Goal: Task Accomplishment & Management: Complete application form

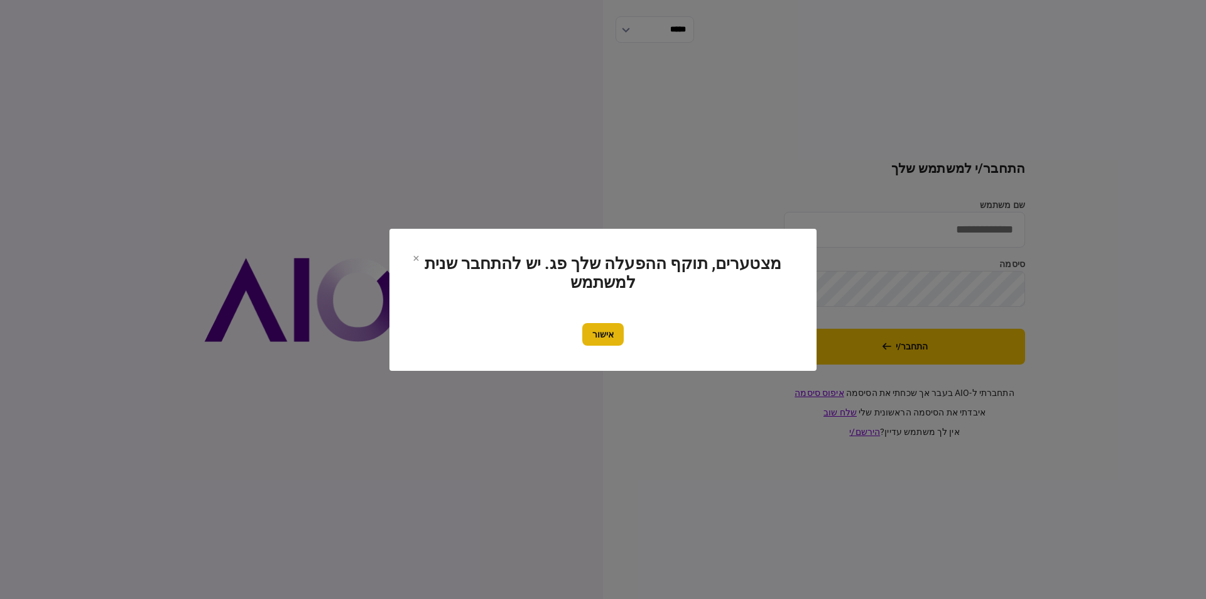
type input "**********"
click at [618, 333] on button "אישור" at bounding box center [602, 334] width 41 height 23
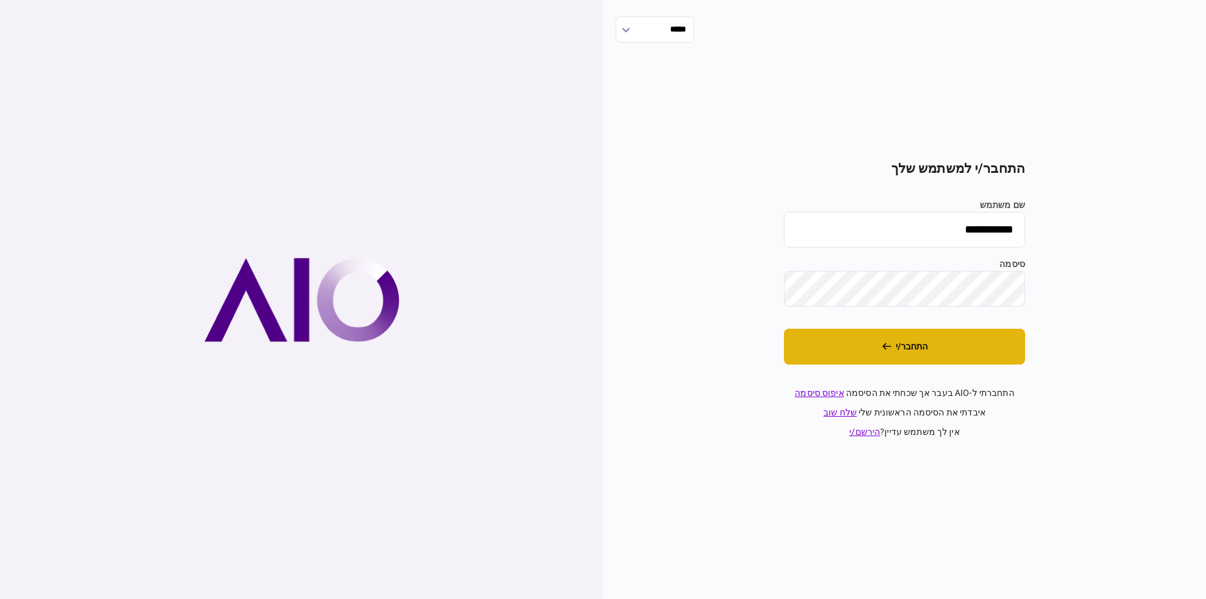
click at [908, 355] on button "התחבר/י" at bounding box center [904, 347] width 241 height 36
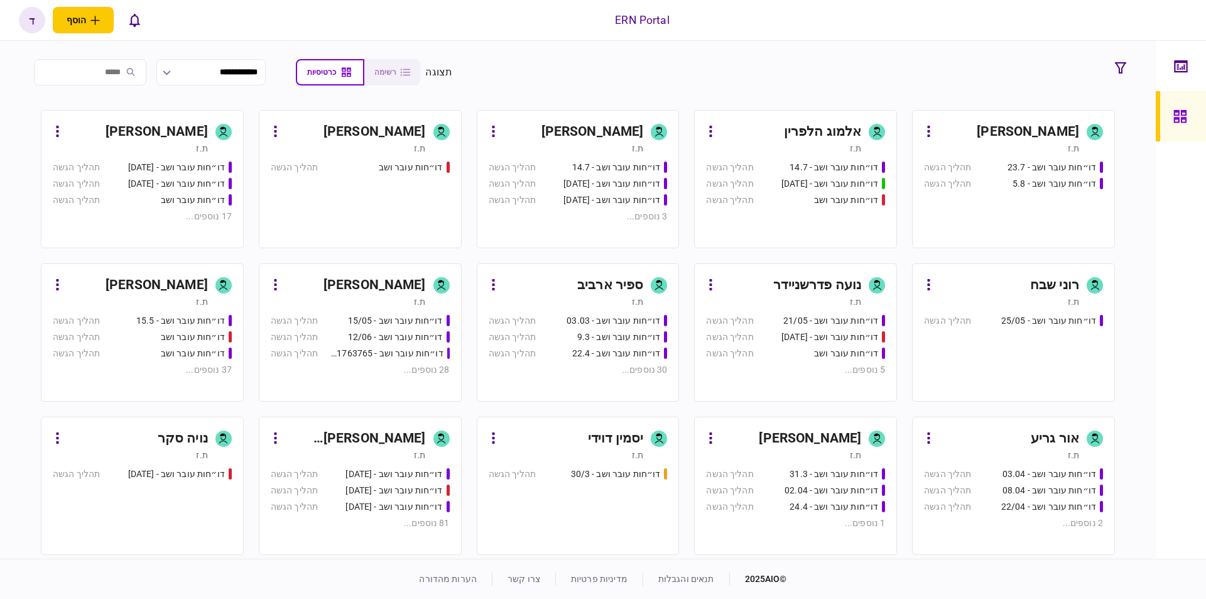
click at [192, 151] on div "ת.ז" at bounding box center [130, 148] width 155 height 13
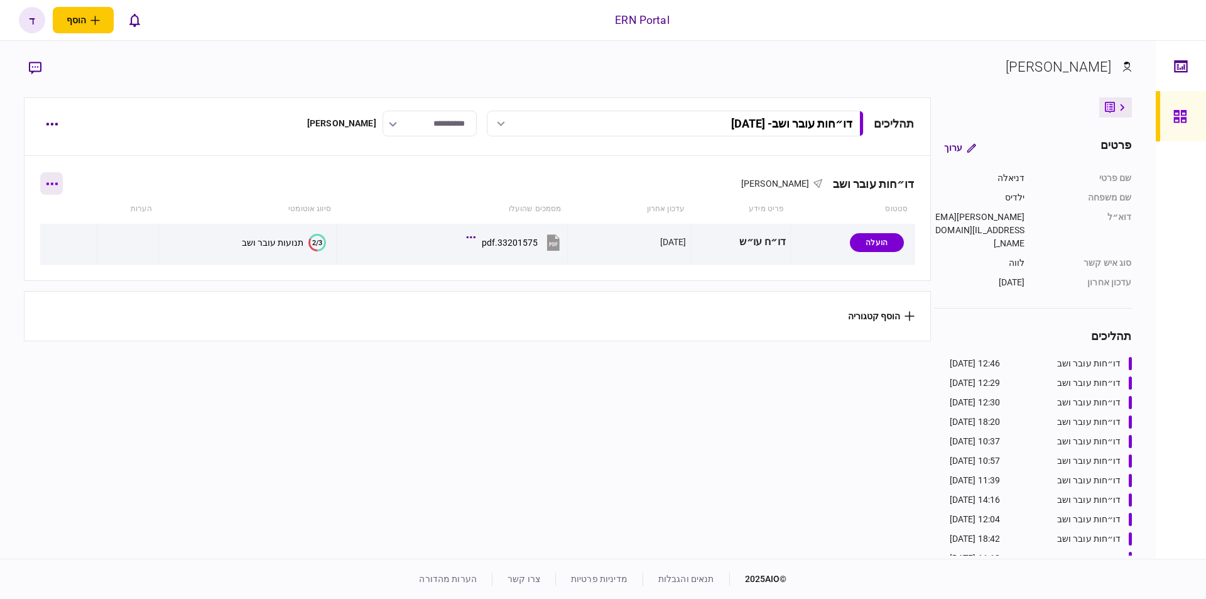
click at [52, 179] on button "button" at bounding box center [51, 183] width 23 height 23
click at [71, 249] on li "הוסף מסמך" at bounding box center [61, 236] width 102 height 28
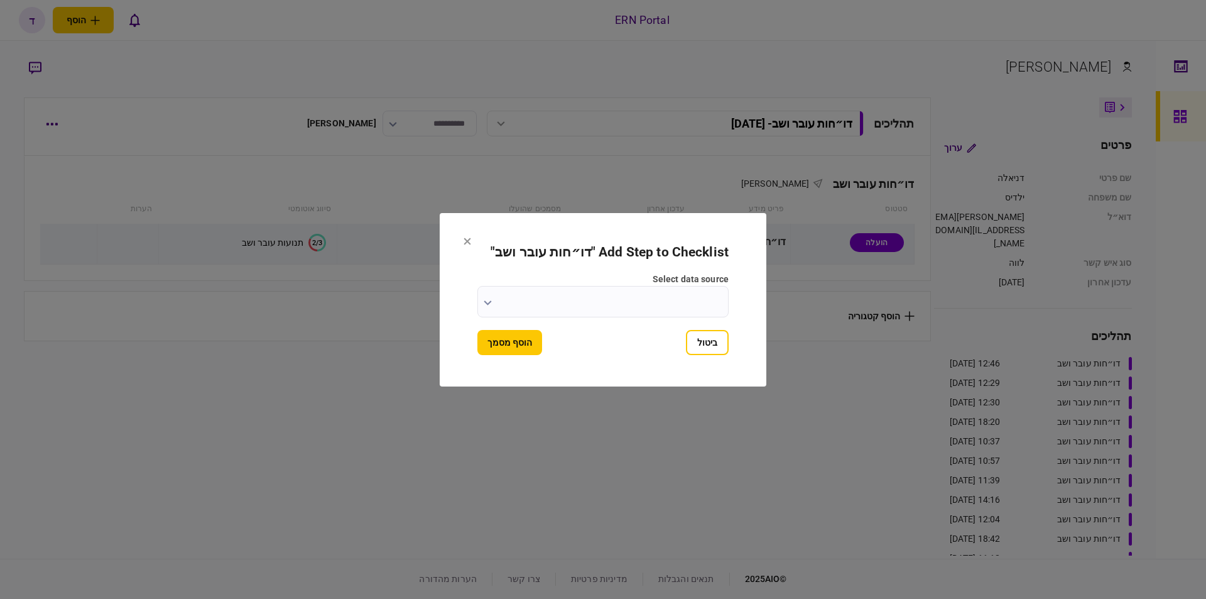
click at [467, 241] on icon at bounding box center [468, 241] width 8 height 8
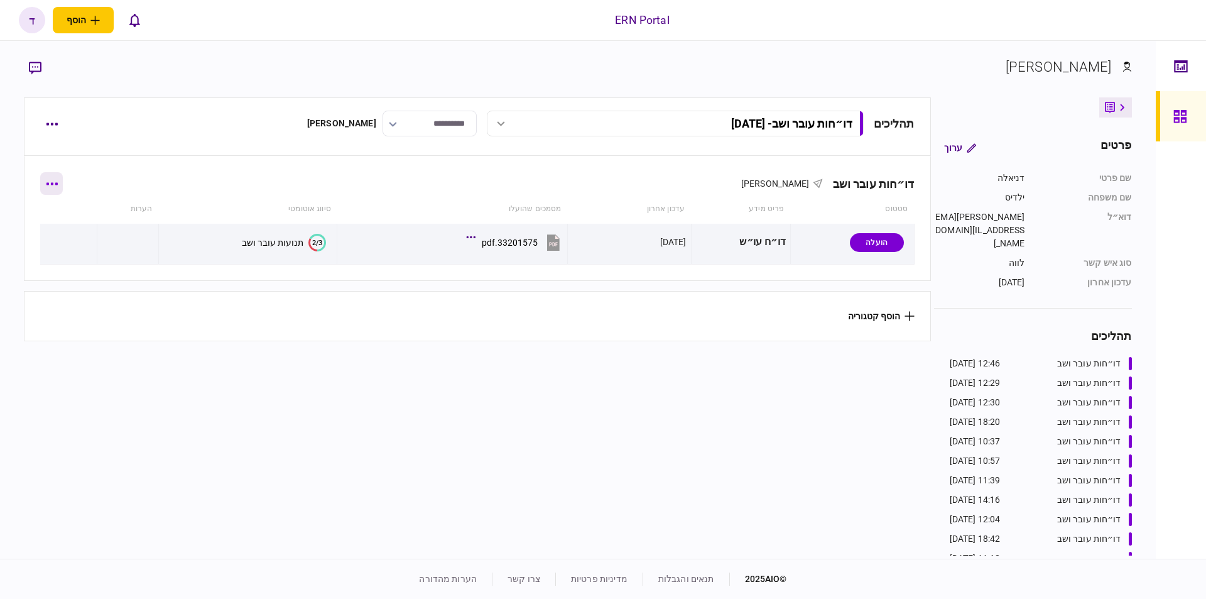
click at [60, 182] on button "button" at bounding box center [51, 183] width 23 height 23
click at [276, 156] on div at bounding box center [603, 299] width 1206 height 599
click at [52, 124] on icon "button" at bounding box center [51, 124] width 11 height 3
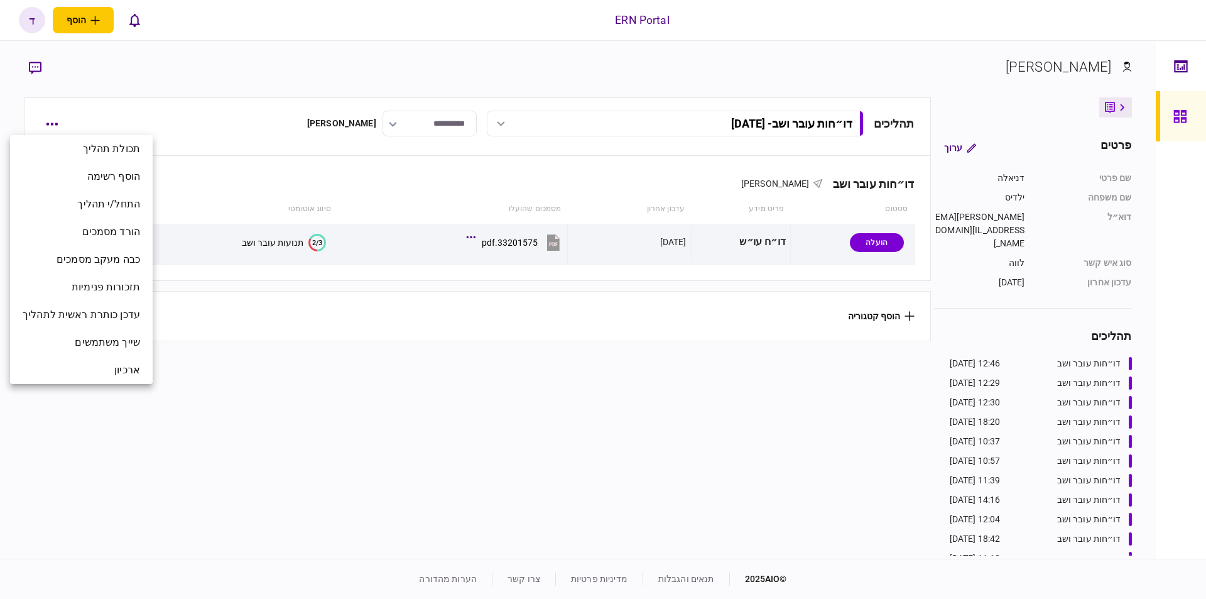
click at [291, 213] on div at bounding box center [603, 299] width 1206 height 599
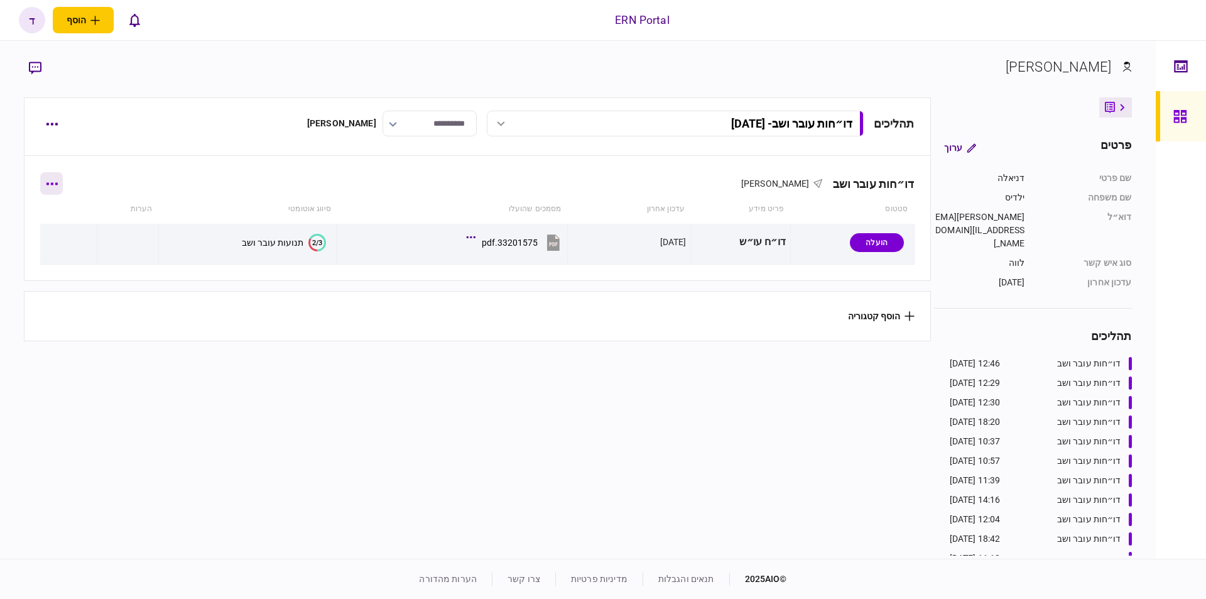
click at [55, 186] on button "button" at bounding box center [51, 183] width 23 height 23
click at [212, 196] on div at bounding box center [603, 299] width 1206 height 599
click at [48, 128] on button "button" at bounding box center [51, 123] width 23 height 23
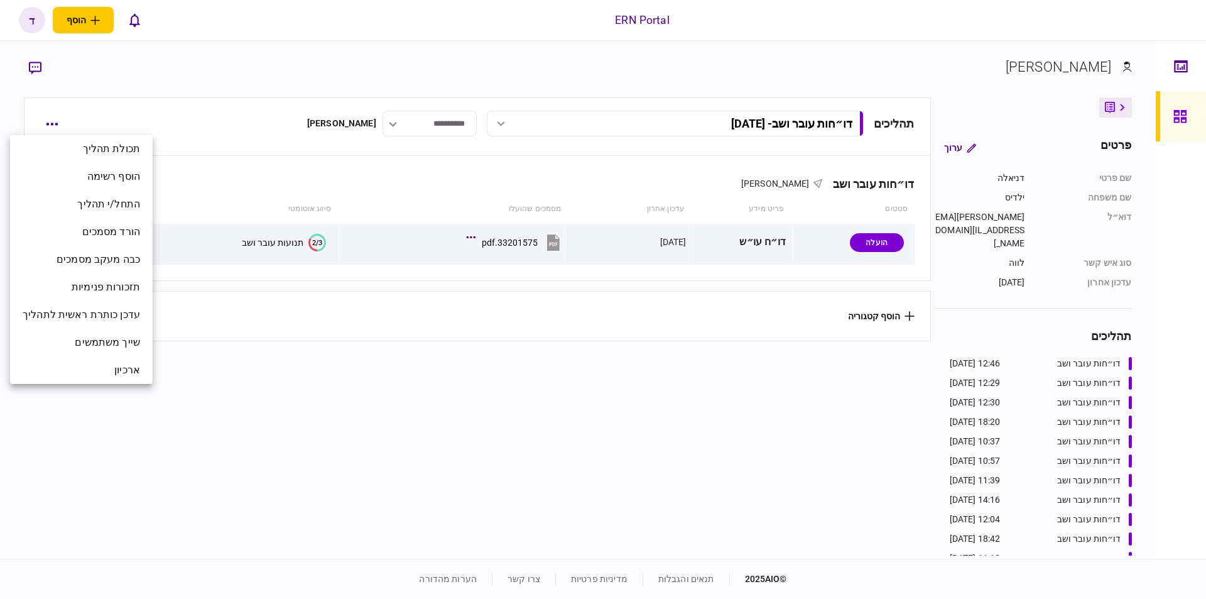
drag, startPoint x: 275, startPoint y: 198, endPoint x: 498, endPoint y: 195, distance: 223.0
click at [275, 197] on div at bounding box center [603, 299] width 1206 height 599
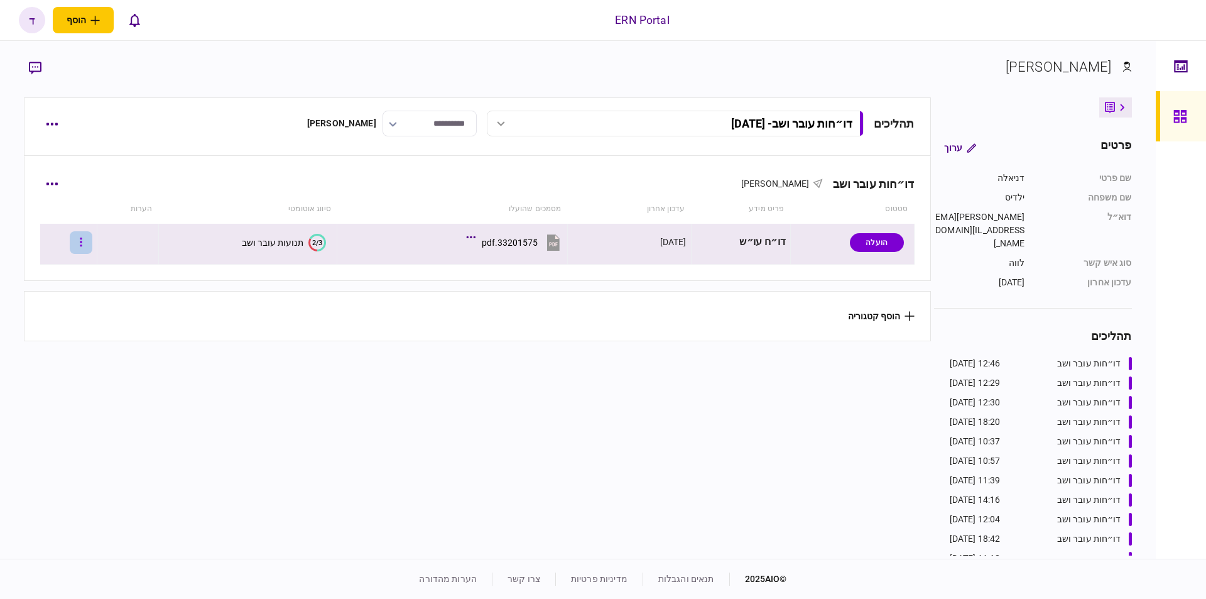
click at [85, 242] on button "button" at bounding box center [81, 242] width 23 height 23
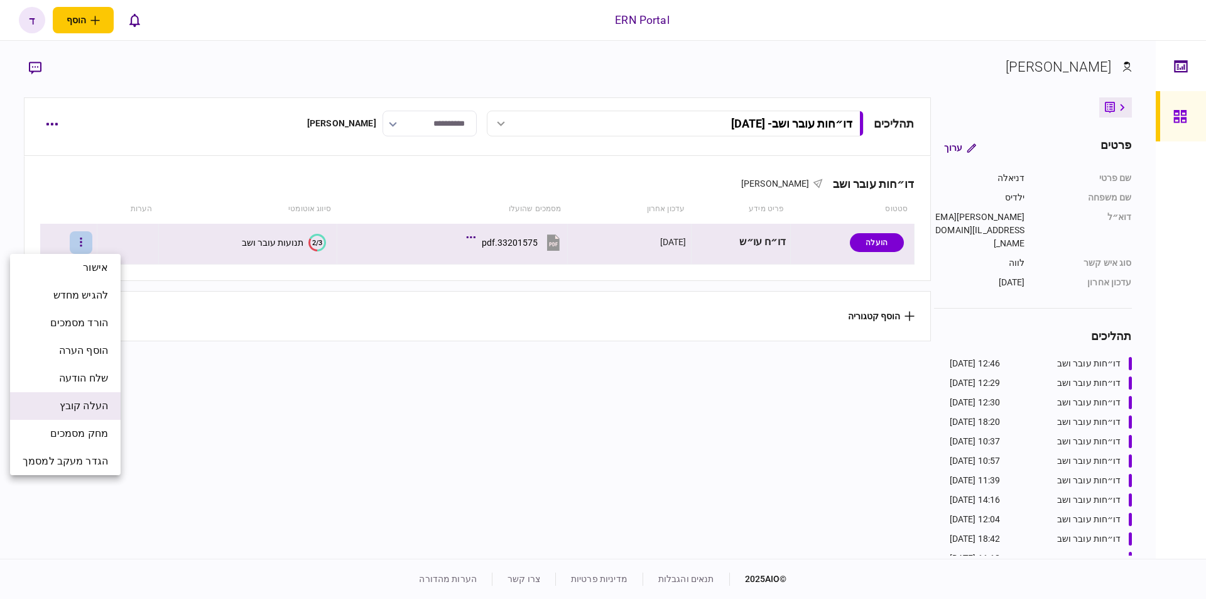
click at [91, 398] on li "העלה קובץ" at bounding box center [65, 406] width 111 height 28
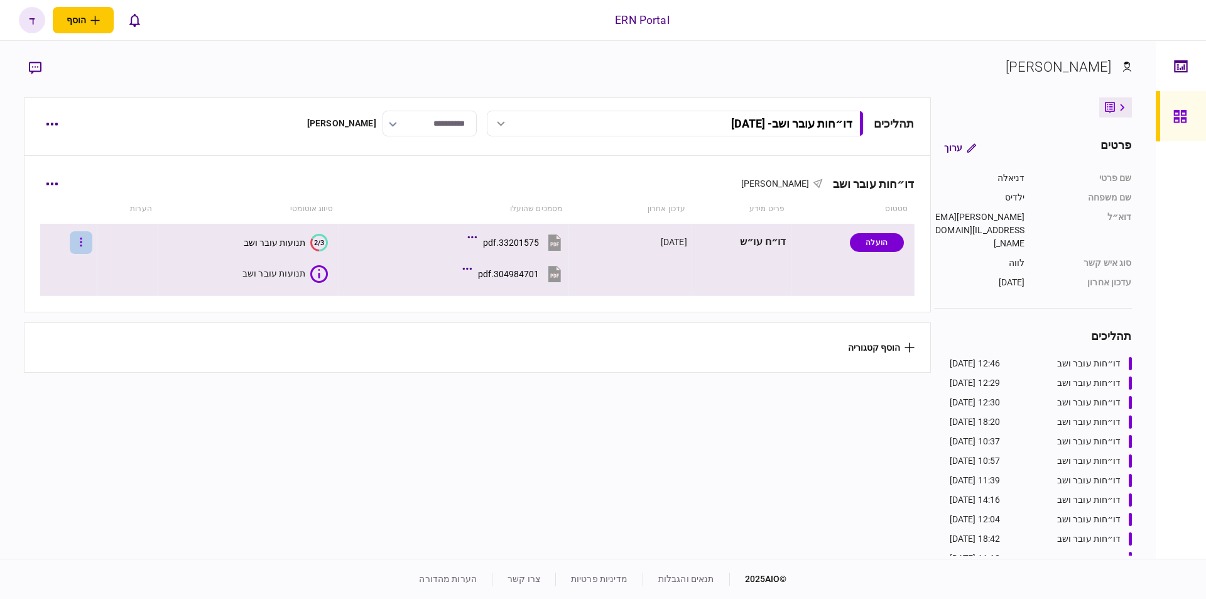
click at [82, 238] on icon "button" at bounding box center [81, 241] width 2 height 9
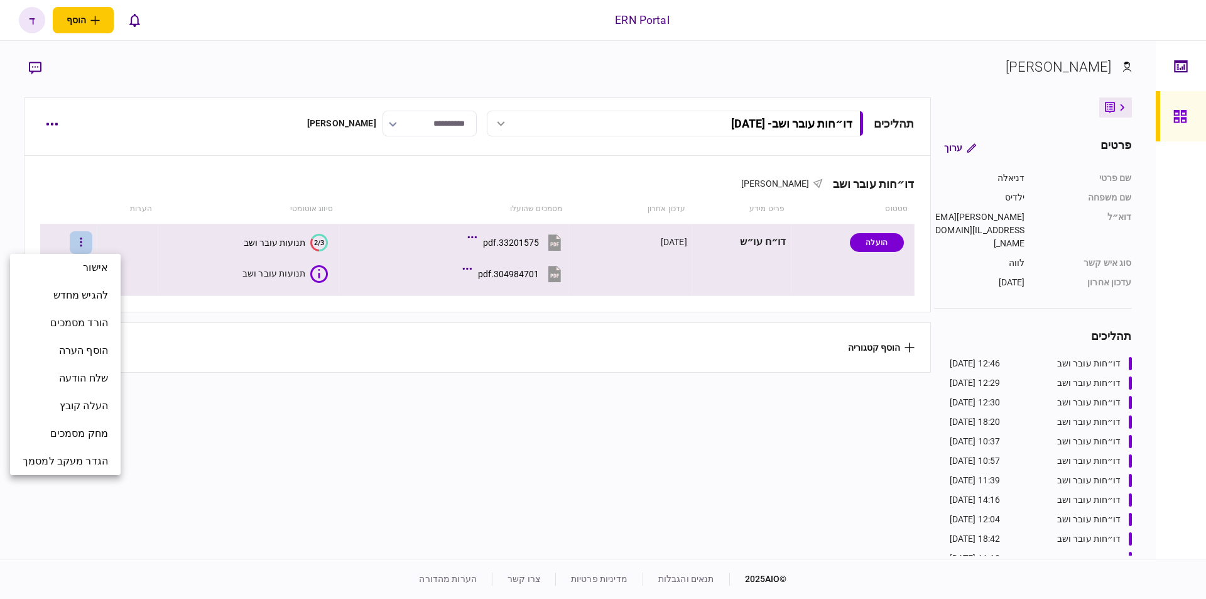
click at [274, 241] on div at bounding box center [603, 299] width 1206 height 599
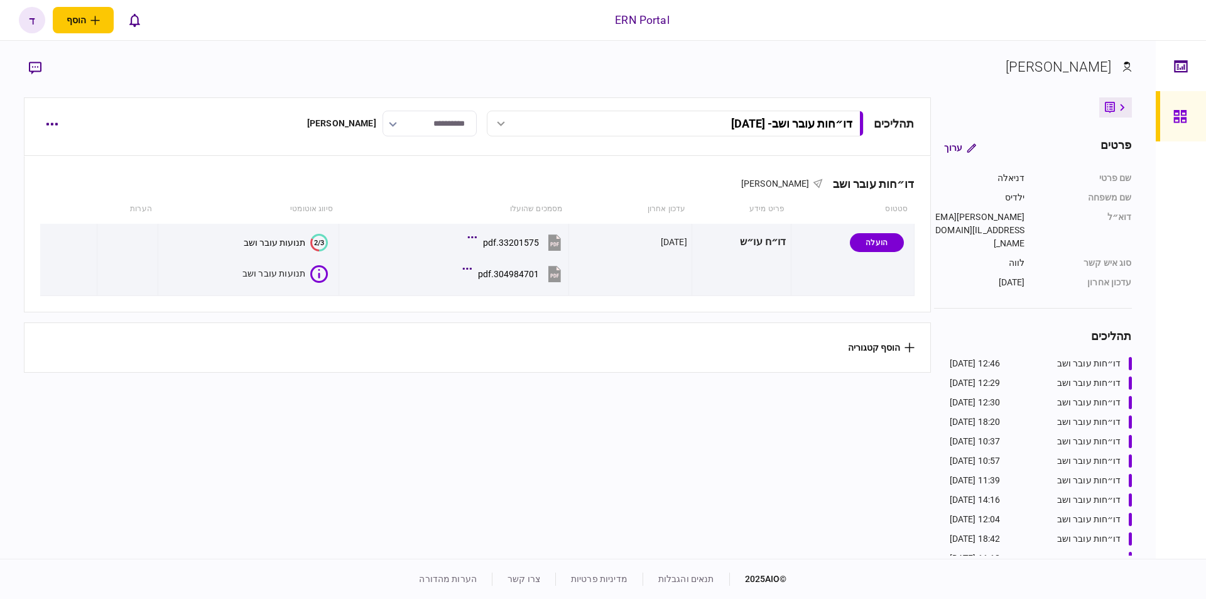
click at [275, 242] on div "תנועות עובר ושב" at bounding box center [275, 242] width 62 height 10
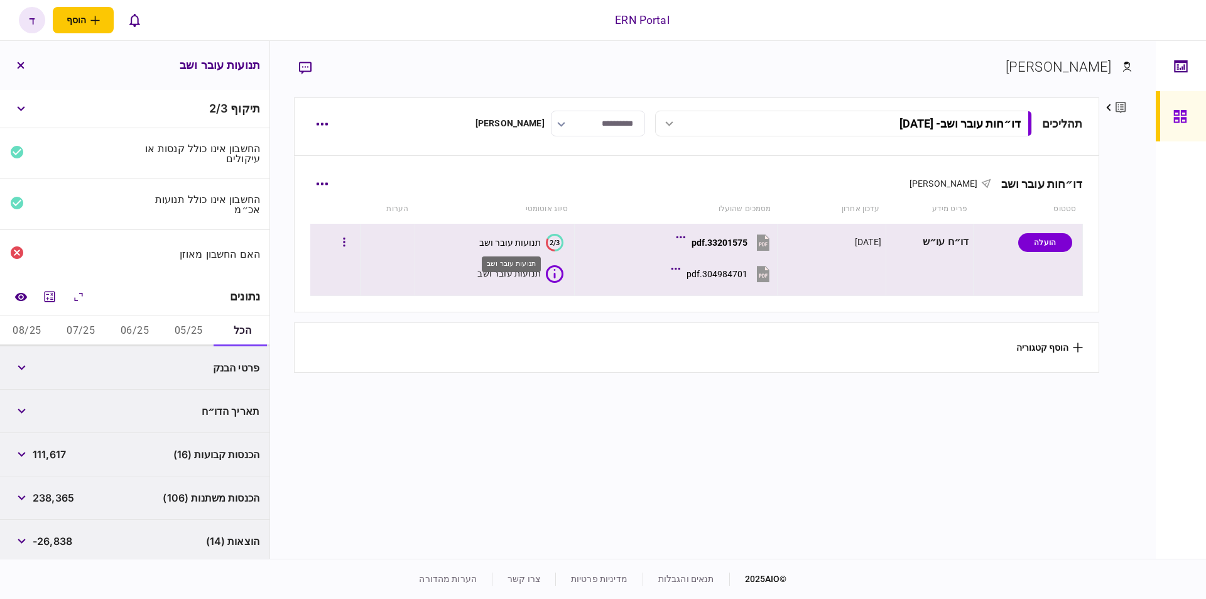
click at [504, 246] on div "תנועות עובר ושב" at bounding box center [510, 242] width 62 height 10
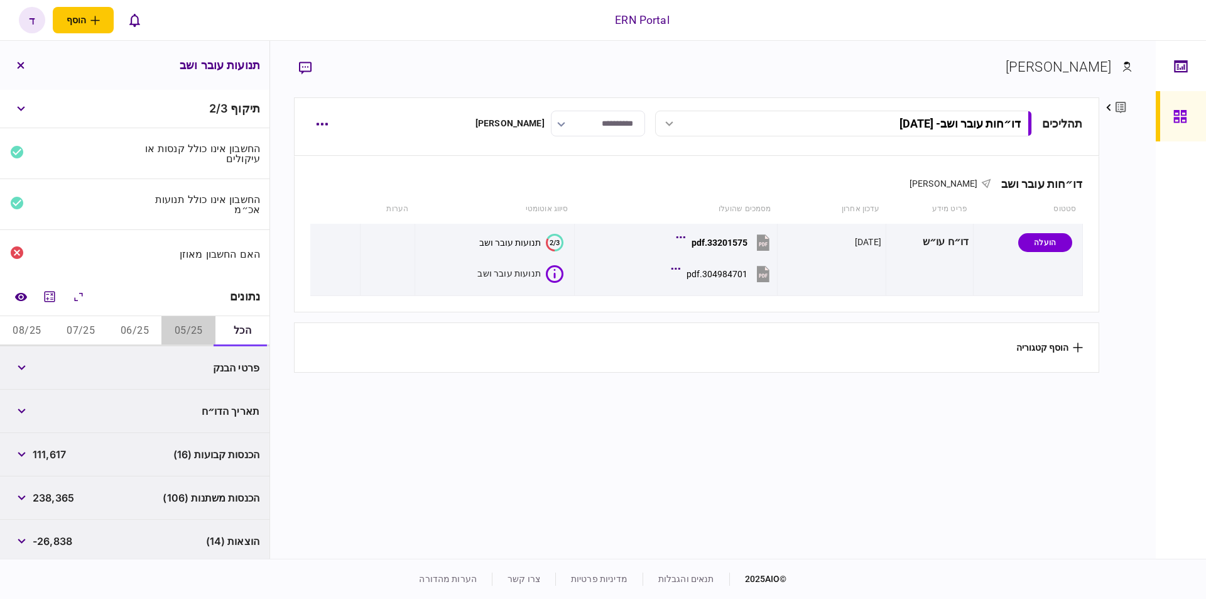
click at [183, 324] on button "05/25" at bounding box center [188, 331] width 54 height 30
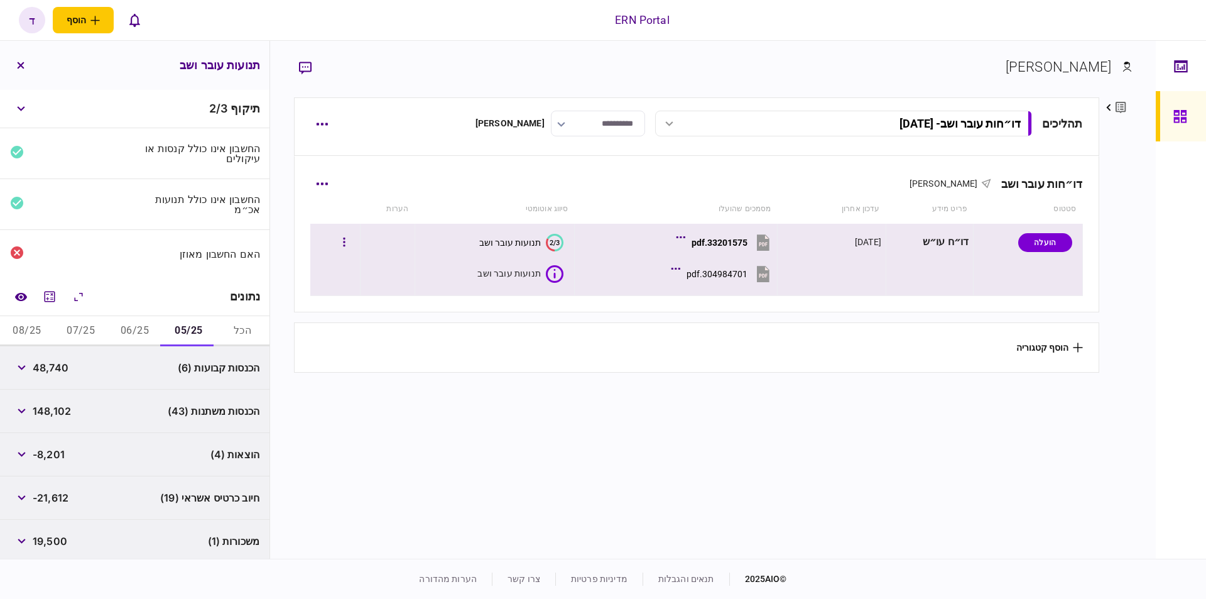
click at [716, 241] on div "33201575.pdf" at bounding box center [720, 242] width 56 height 10
click at [513, 241] on div "תנועות עובר ושב" at bounding box center [510, 242] width 62 height 10
click at [503, 273] on div "תנועות עובר ושב" at bounding box center [508, 273] width 63 height 13
click at [500, 276] on div "תנועות עובר ושב" at bounding box center [508, 273] width 63 height 13
click at [494, 234] on button "2/3 תנועות עובר ושב" at bounding box center [521, 243] width 84 height 18
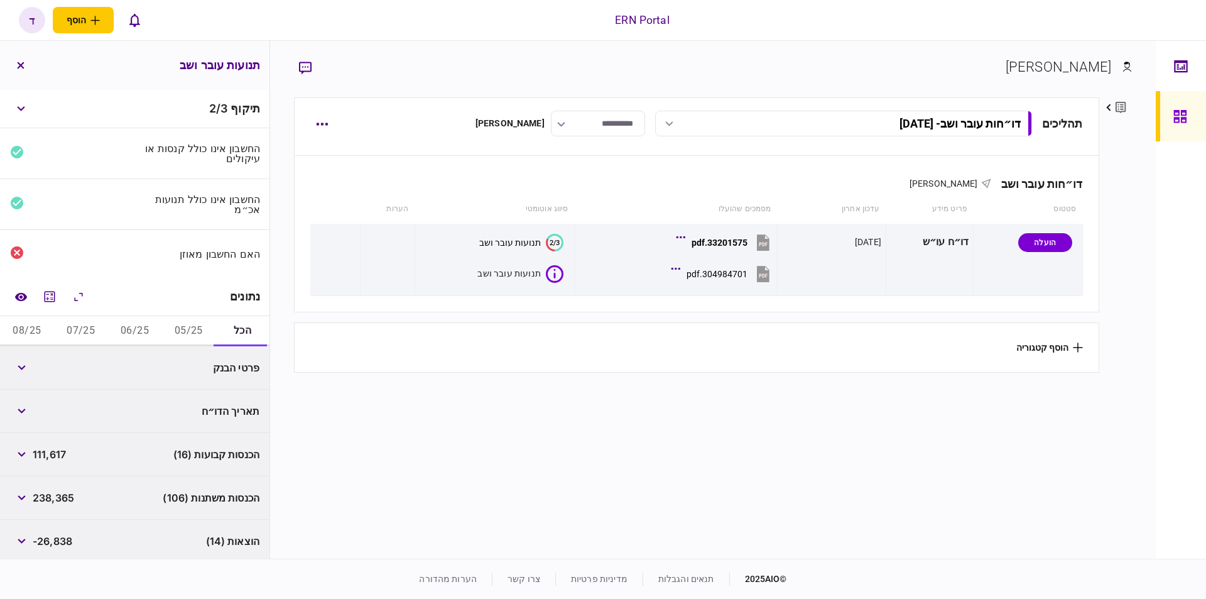
click at [180, 318] on button "05/25" at bounding box center [188, 331] width 54 height 30
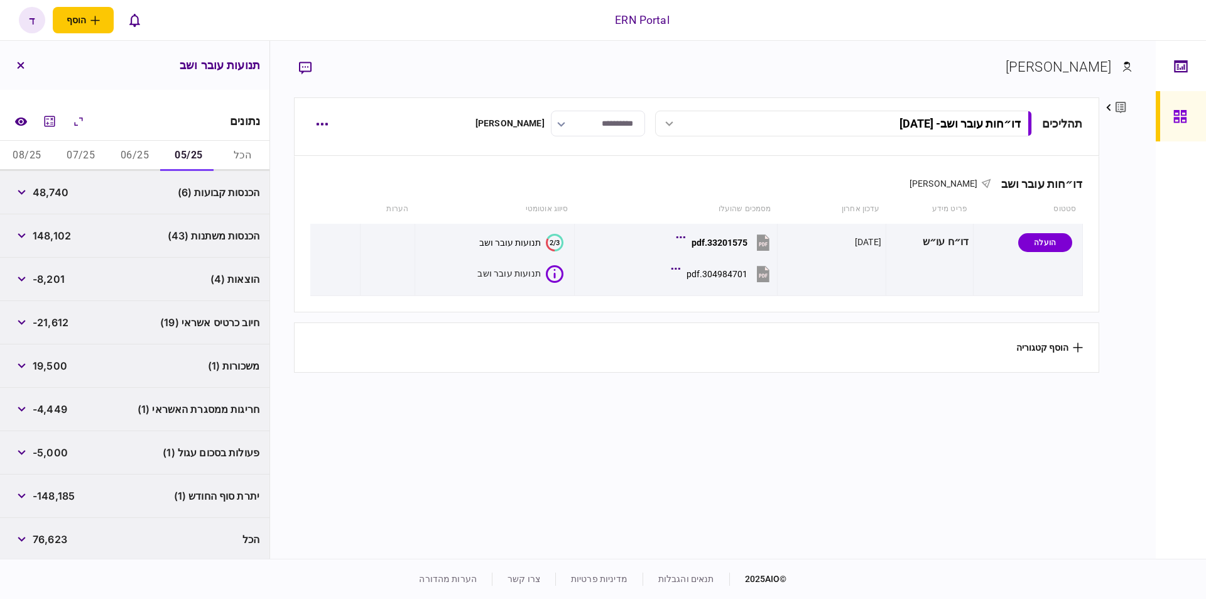
click at [124, 150] on button "06/25" at bounding box center [135, 156] width 54 height 30
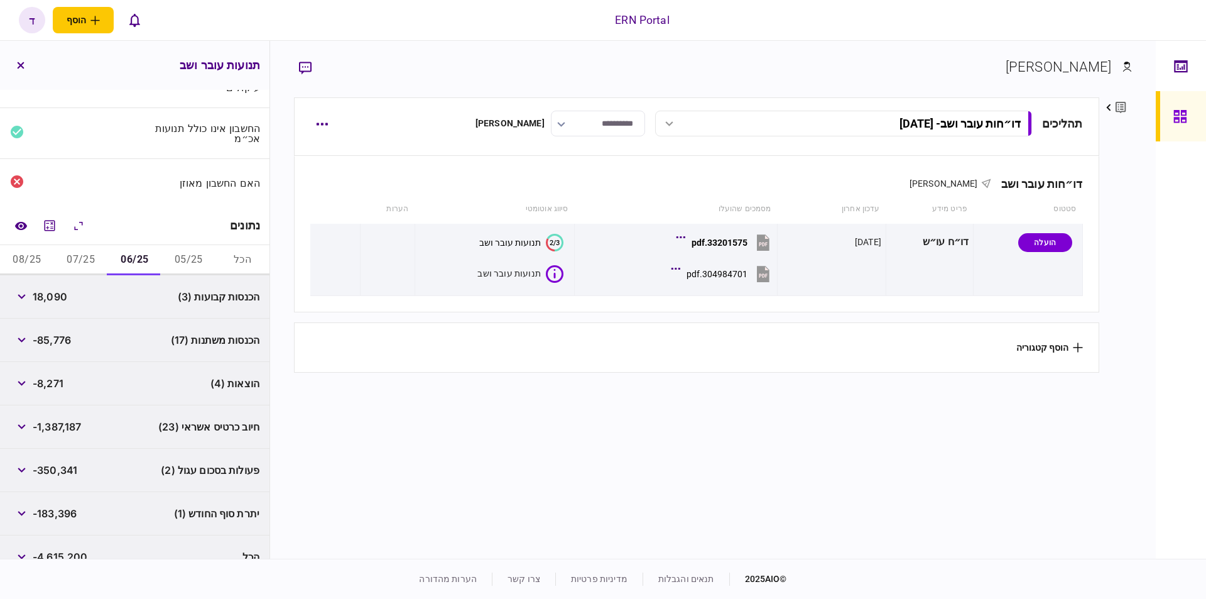
scroll to position [89, 0]
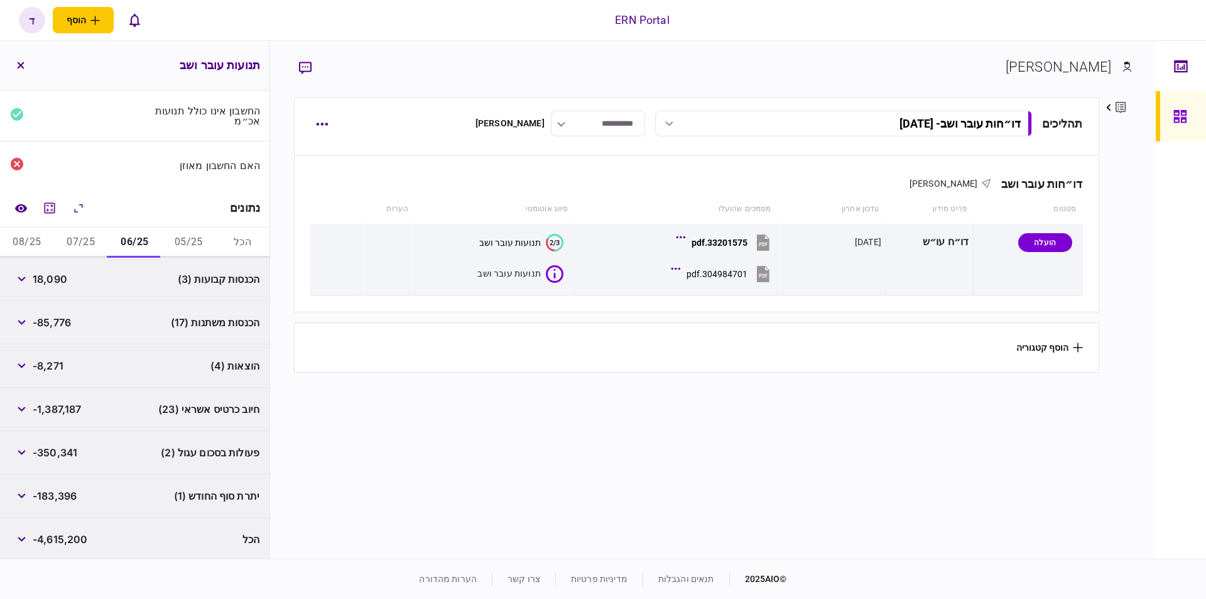
click at [89, 232] on button "07/25" at bounding box center [81, 242] width 54 height 30
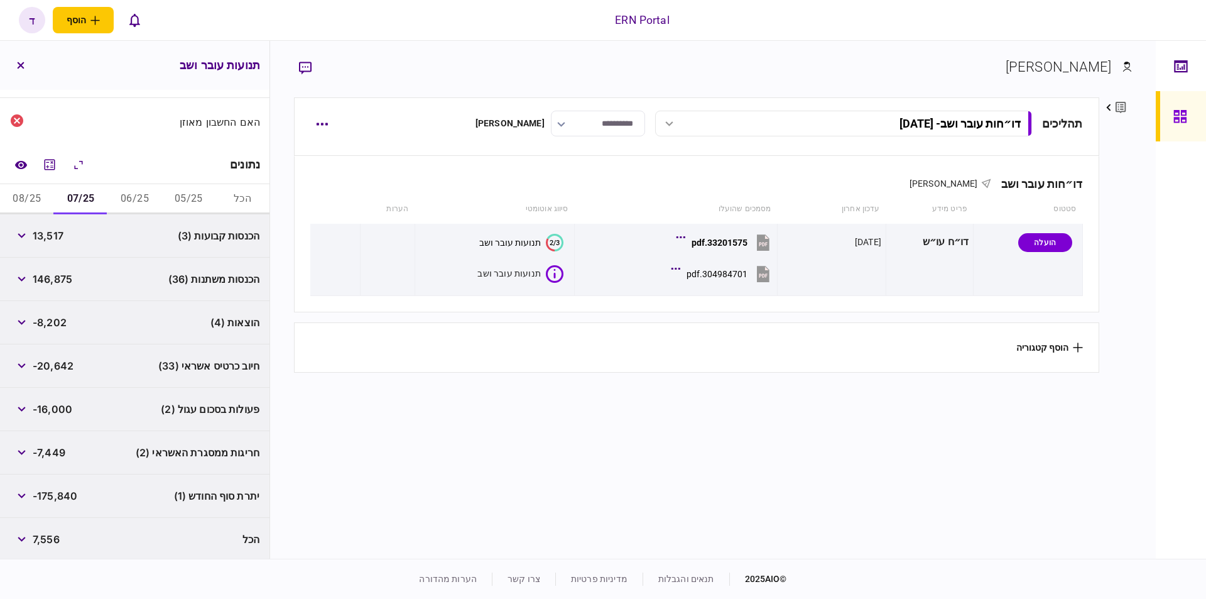
scroll to position [6, 0]
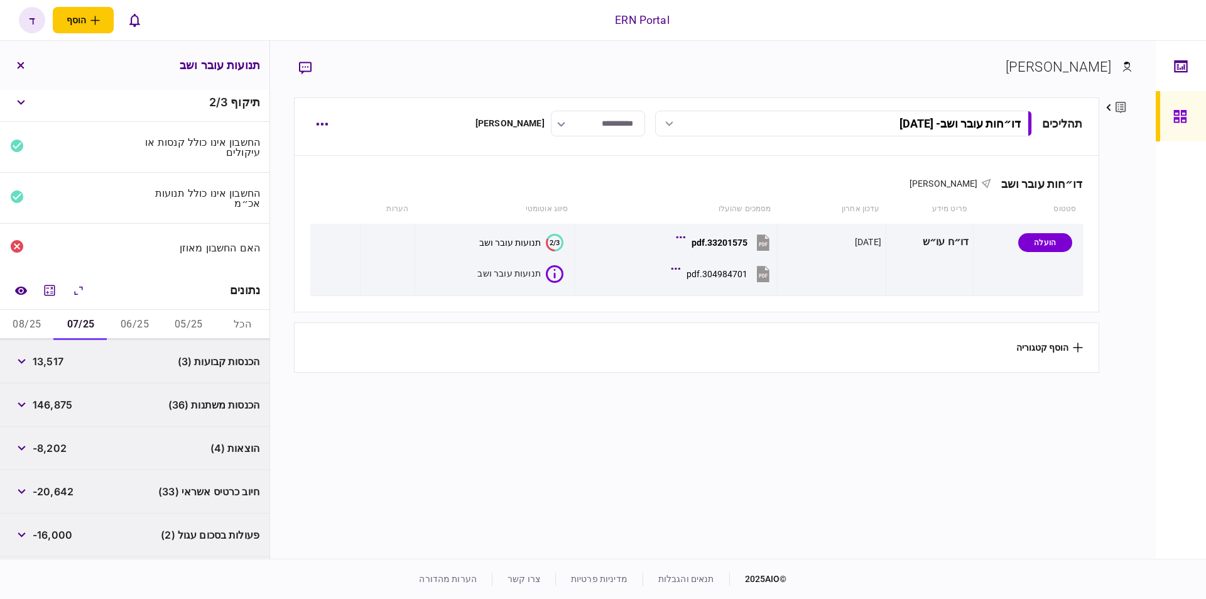
click at [142, 320] on button "06/25" at bounding box center [135, 325] width 54 height 30
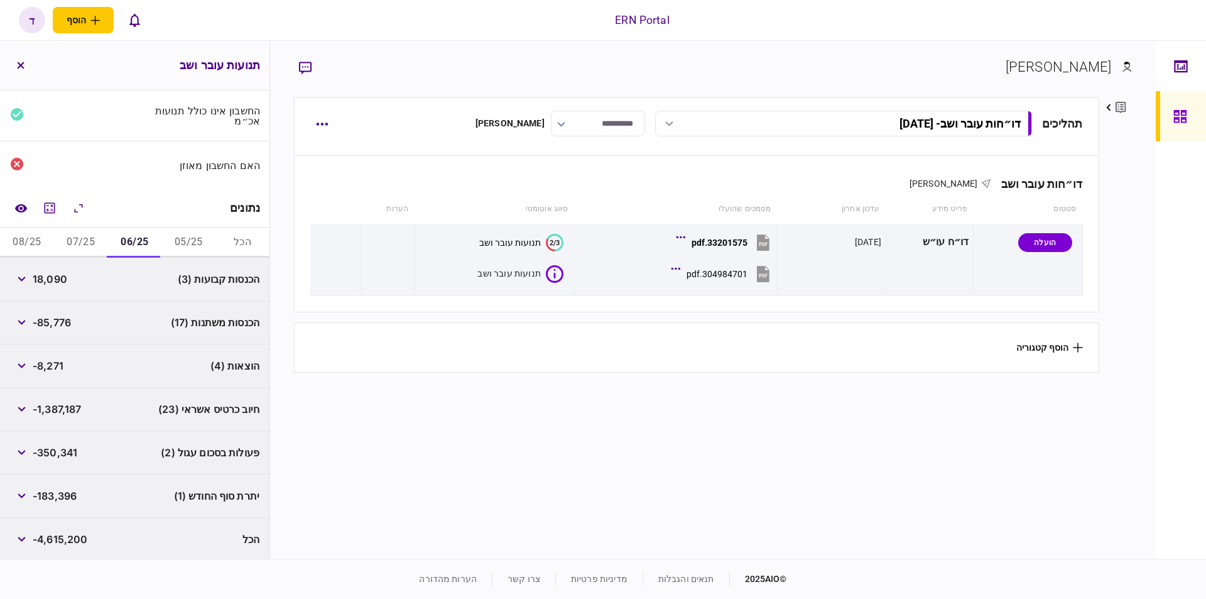
click at [97, 237] on button "07/25" at bounding box center [81, 242] width 54 height 30
